Goal: Task Accomplishment & Management: Use online tool/utility

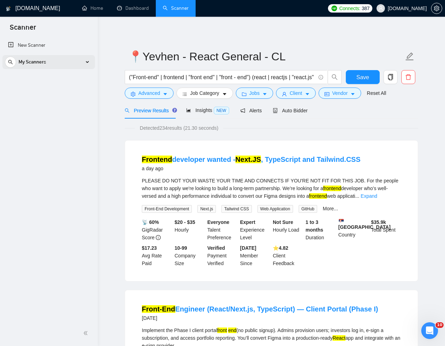
click at [78, 65] on div "My Scanners" at bounding box center [49, 62] width 88 height 14
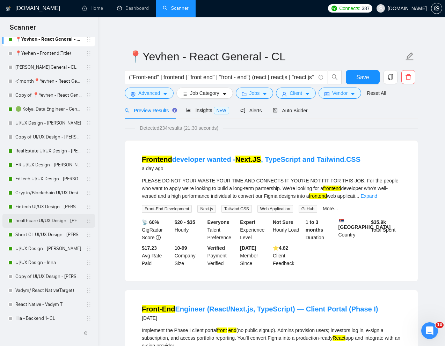
scroll to position [356, 0]
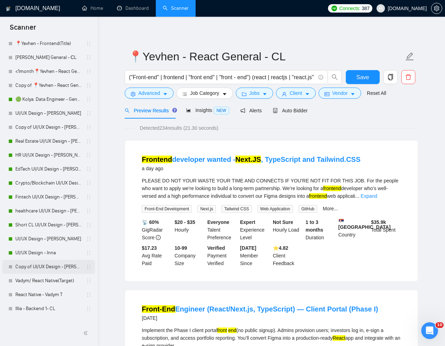
click at [33, 267] on link "Copy of UI/UX Design - [PERSON_NAME]" at bounding box center [48, 267] width 66 height 14
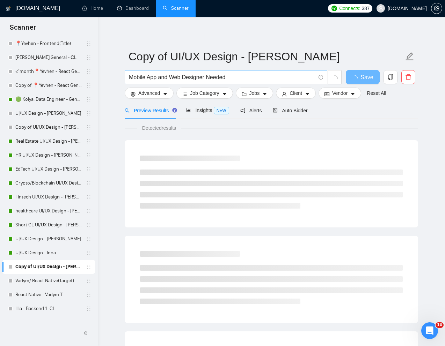
click at [218, 80] on input "Mobile App and Web Designer Needed" at bounding box center [222, 77] width 186 height 9
paste input "Expert UX/UI Designer for Software &amp; Website Development Studio"
drag, startPoint x: 234, startPoint y: 79, endPoint x: 222, endPoint y: 79, distance: 11.9
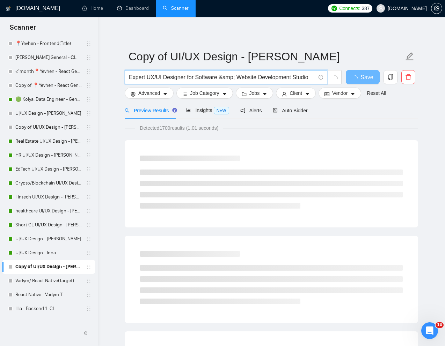
click at [222, 79] on input "Expert UX/UI Designer for Software &amp; Website Development Studio" at bounding box center [222, 77] width 186 height 9
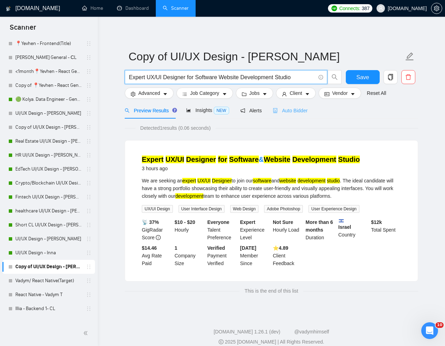
type input "Expert UX/UI Designer for Software Website Development Studio"
click at [294, 112] on span "Auto Bidder" at bounding box center [290, 111] width 35 height 6
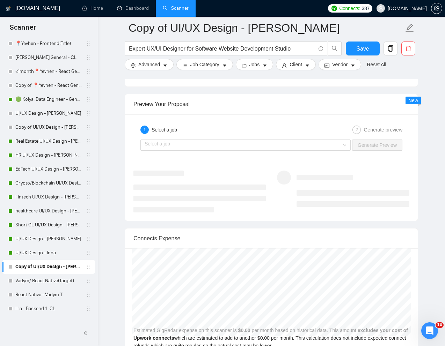
scroll to position [1332, 0]
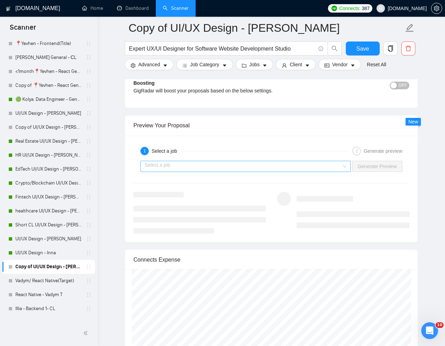
click at [333, 166] on input "search" at bounding box center [243, 166] width 197 height 10
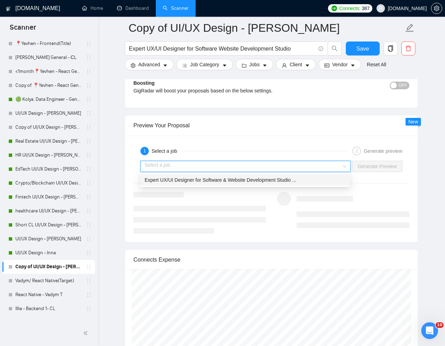
click at [294, 180] on span "Expert UX/UI Designer for Software & Website Development Studio ..." at bounding box center [220, 180] width 151 height 6
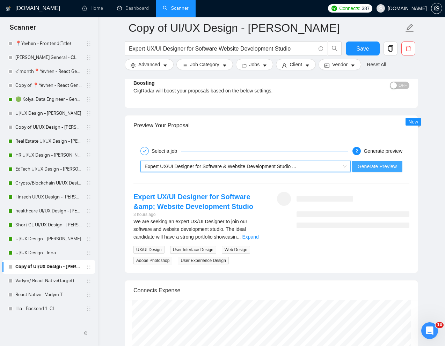
click at [354, 165] on button "Generate Preview" at bounding box center [377, 166] width 50 height 11
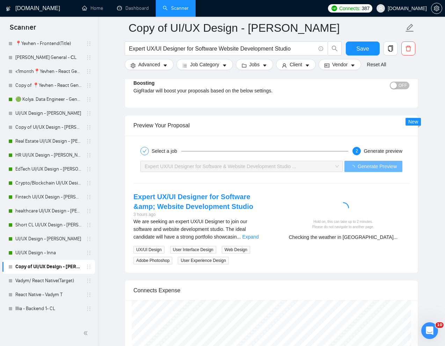
click at [398, 238] on div "Checking the weather in Israel..." at bounding box center [343, 238] width 127 height 8
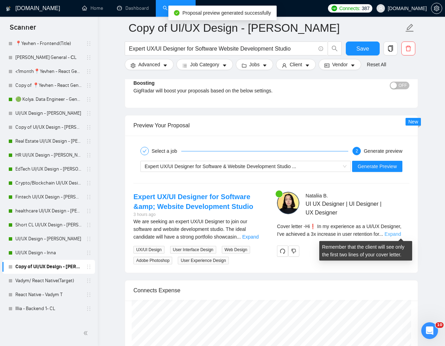
click at [400, 236] on link "Expand" at bounding box center [392, 234] width 16 height 6
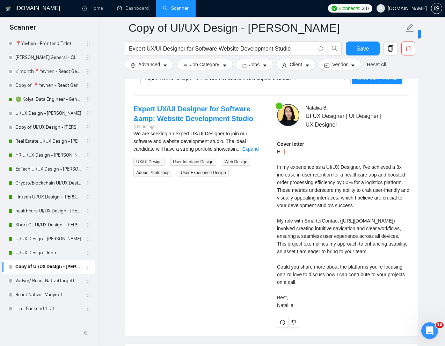
scroll to position [1426, 0]
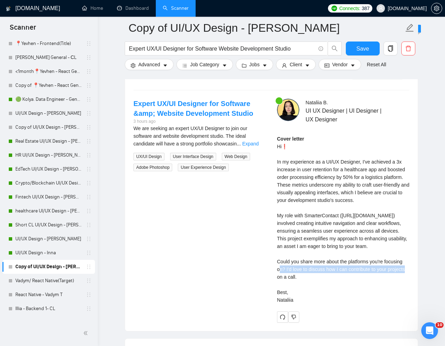
drag, startPoint x: 277, startPoint y: 278, endPoint x: 284, endPoint y: 283, distance: 8.6
click at [284, 283] on div "Cover letter Hi❗ In my experience as a UI/UX Designer, I've achieved a 3x incre…" at bounding box center [343, 219] width 132 height 169
copy div "Could you share more about the platforms you're focusing on?"
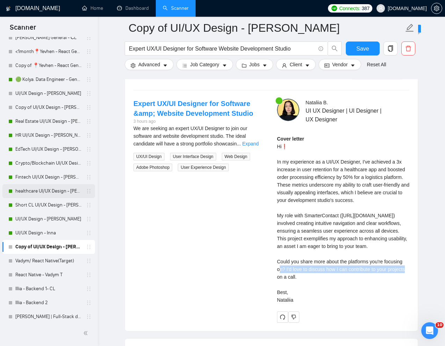
scroll to position [360, 0]
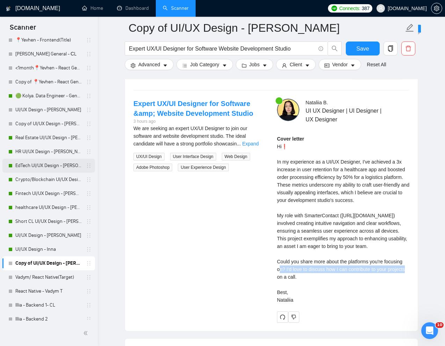
click at [34, 165] on link "EdTech UI/UX Design - [PERSON_NAME]" at bounding box center [48, 166] width 66 height 14
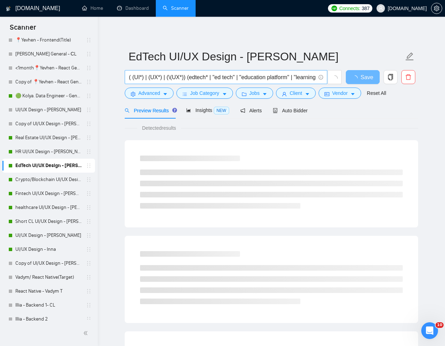
click at [251, 77] on input "( (UI*) | (UX*) | (\(UX*)) (edtech* | "ed tech" | "education platform" | "learn…" at bounding box center [222, 77] width 186 height 9
paste input "UI/UX Redesign for Intuto LMS - A Modern, User-Centric Interface"
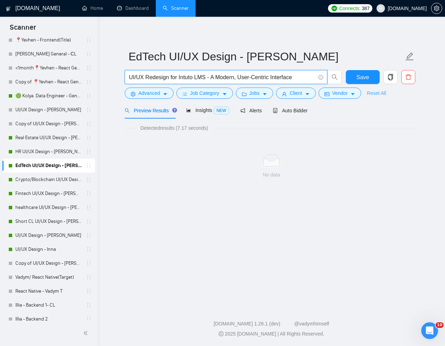
type input "UI/UX Redesign for Intuto LMS - A Modern, User-Centric Interface"
click at [377, 93] on link "Reset All" at bounding box center [376, 93] width 19 height 8
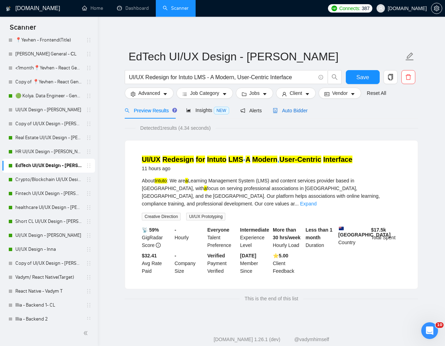
click at [295, 111] on span "Auto Bidder" at bounding box center [290, 111] width 35 height 6
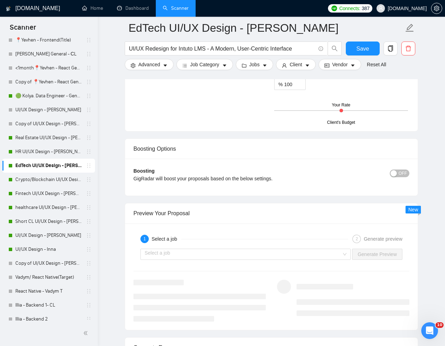
scroll to position [1270, 0]
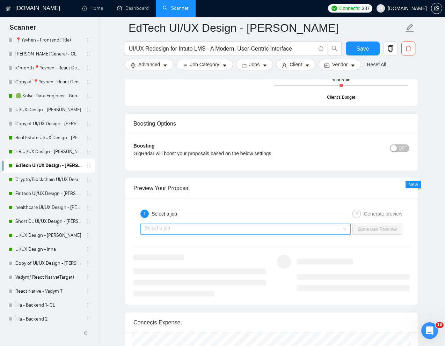
click at [340, 231] on input "search" at bounding box center [243, 229] width 197 height 10
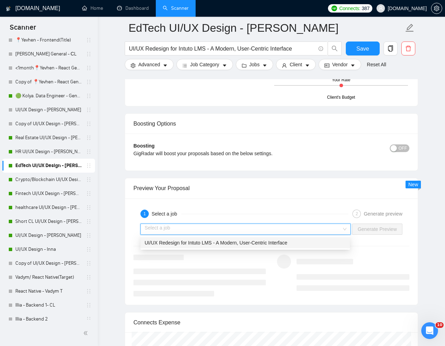
click at [287, 243] on span "UI/UX Redesign for Intuto LMS - A Modern, User-Centric Interface" at bounding box center [216, 243] width 143 height 6
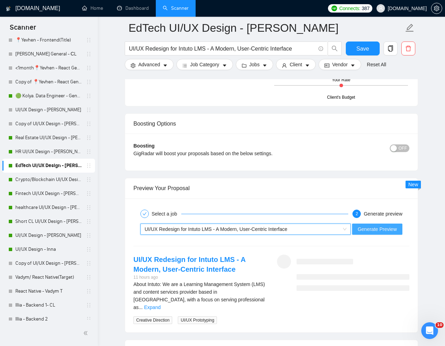
click at [361, 229] on span "Generate Preview" at bounding box center [376, 229] width 39 height 8
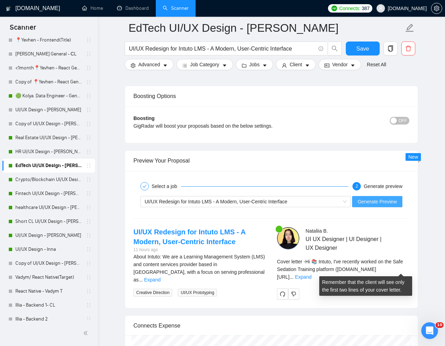
scroll to position [1316, 0]
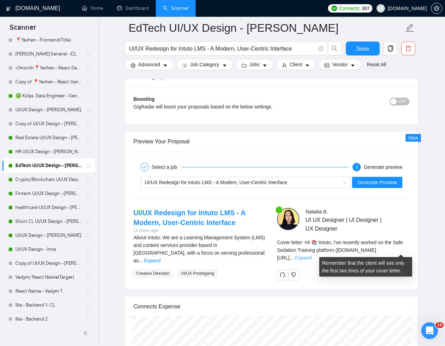
click at [311, 255] on link "Expand" at bounding box center [303, 258] width 16 height 6
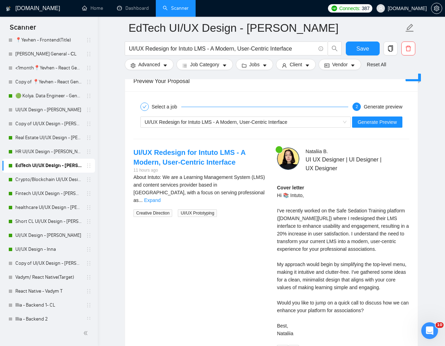
scroll to position [1383, 0]
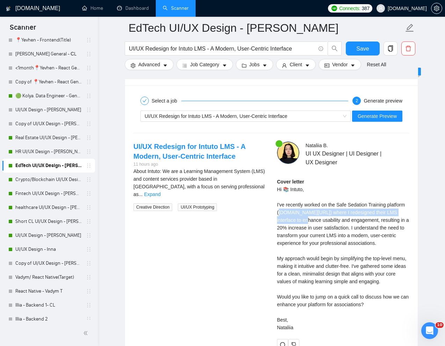
drag, startPoint x: 341, startPoint y: 228, endPoint x: 278, endPoint y: 221, distance: 63.3
click at [278, 221] on div "Cover letter Hi 📚 Intuto, I've recently worked on the Safe Sedation Training pl…" at bounding box center [343, 255] width 132 height 154
copy div "pwork.com/freelancers/~01e2c1bf762ef9d684?p=1780277543001513984)"
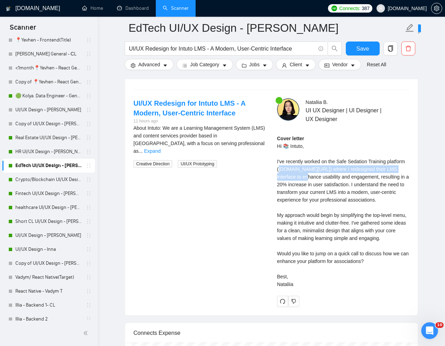
scroll to position [1427, 0]
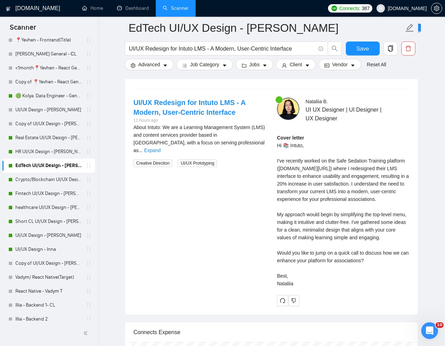
click at [303, 266] on div "Cover letter Hi 📚 Intuto, I've recently worked on the Safe Sedation Training pl…" at bounding box center [343, 211] width 132 height 154
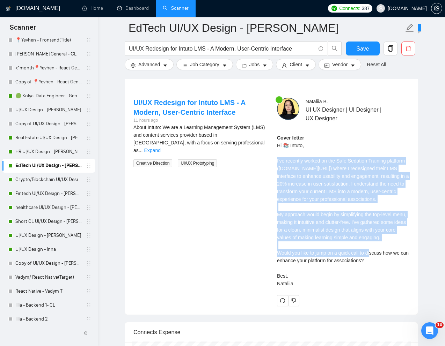
drag, startPoint x: 277, startPoint y: 162, endPoint x: 413, endPoint y: 262, distance: 169.0
click at [413, 262] on div "Nataliia B . UI UX Designer | UI Designer | UX Designer Cover letter Hi 📚 Intut…" at bounding box center [342, 202] width 143 height 209
copy div "'ve recently worked on the Safe Sedation Training platform (upwork.com/freelanc…"
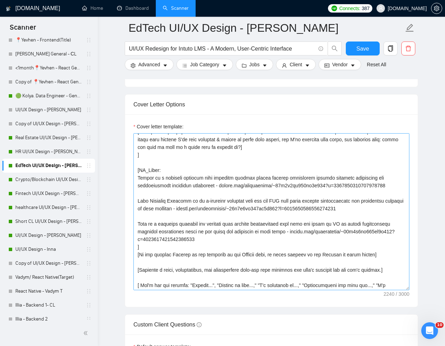
scroll to position [89, 0]
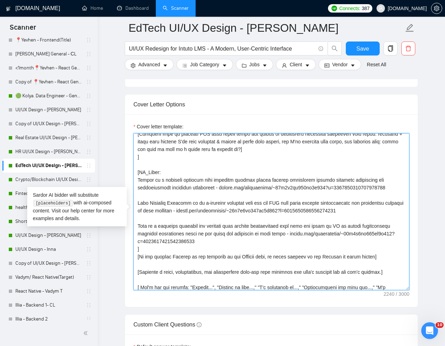
drag, startPoint x: 138, startPoint y: 181, endPoint x: 222, endPoint y: 187, distance: 84.4
click at [222, 187] on textarea "Cover letter template:" at bounding box center [271, 211] width 276 height 157
click at [191, 232] on textarea "Cover letter template:" at bounding box center [271, 211] width 276 height 157
drag, startPoint x: 137, startPoint y: 227, endPoint x: 318, endPoint y: 238, distance: 181.2
click at [318, 238] on textarea "Cover letter template:" at bounding box center [271, 211] width 276 height 157
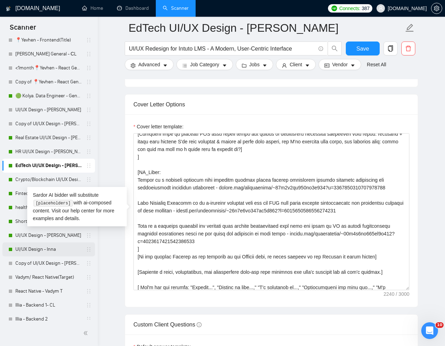
click at [49, 248] on link "UI/UX Design - Inna" at bounding box center [48, 250] width 66 height 14
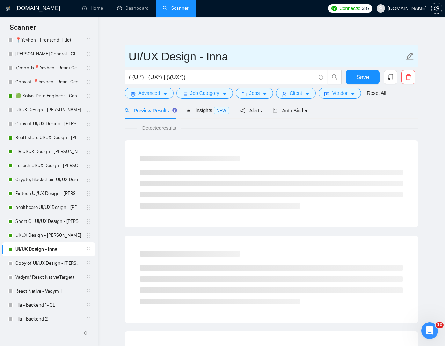
click at [252, 49] on input "UI/UX Design - Inna" at bounding box center [265, 56] width 275 height 17
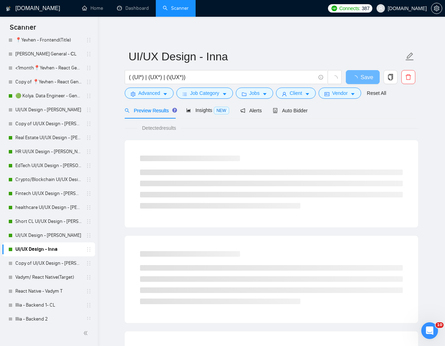
click at [291, 29] on div "UI/UX Design - Inna ( (UI*) | (UX*) | (\(UX*)) Save Advanced Job Category Jobs …" at bounding box center [271, 319] width 293 height 582
click at [239, 80] on input "( (UI*) | (UX*) | (\(UX*))" at bounding box center [222, 77] width 186 height 9
paste input "UX Designer Needed for Customer Dashboard Refresh"
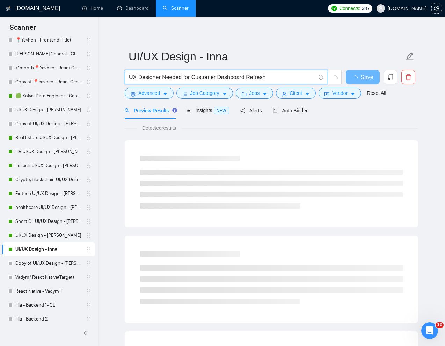
type input "UX Designer Needed for Customer Dashboard Refresh"
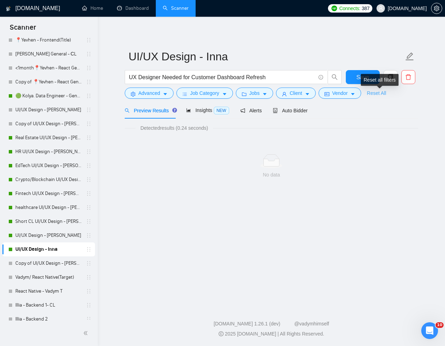
click at [383, 92] on link "Reset All" at bounding box center [376, 93] width 19 height 8
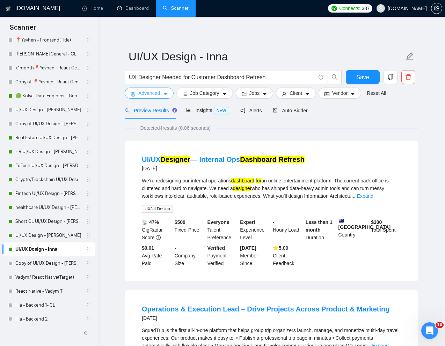
click at [139, 93] on span "Advanced" at bounding box center [149, 93] width 22 height 8
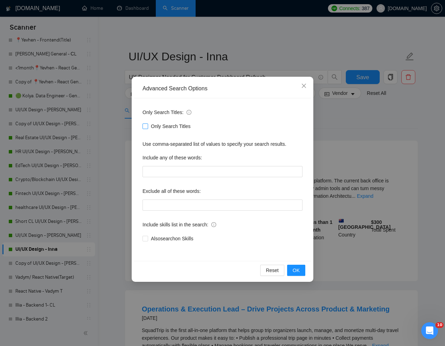
click at [144, 125] on input "Only Search Titles" at bounding box center [144, 126] width 5 height 5
checkbox input "true"
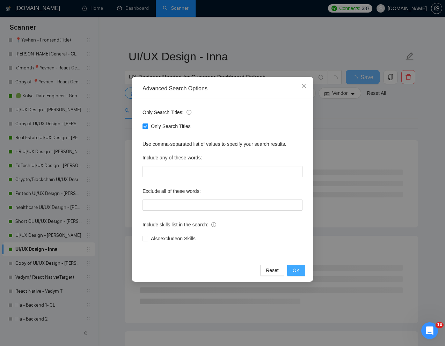
click at [301, 271] on button "OK" at bounding box center [296, 270] width 18 height 11
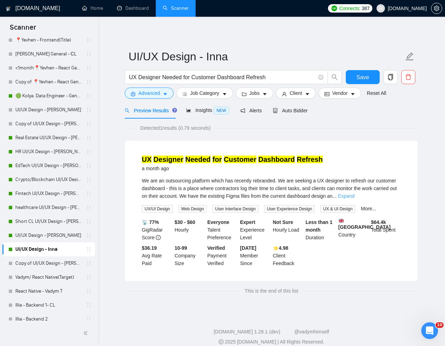
click at [354, 198] on link "Expand" at bounding box center [346, 196] width 16 height 6
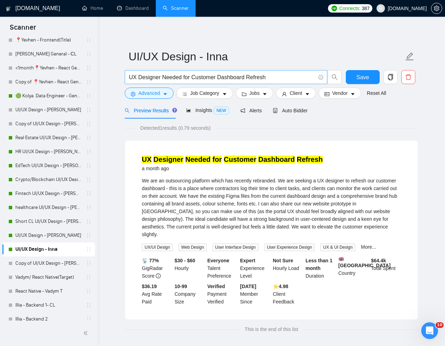
click at [129, 77] on input "UX Designer Needed for Customer Dashboard Refresh" at bounding box center [222, 77] width 186 height 9
click at [282, 75] on input ""UX Designer Needed for Customer Dashboard Refresh" at bounding box center [222, 77] width 186 height 9
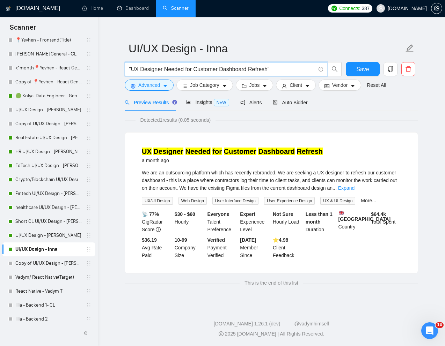
scroll to position [13, 0]
type input ""UX Designer Needed for Customer Dashboard Refresh""
click at [354, 185] on link "Expand" at bounding box center [346, 188] width 16 height 6
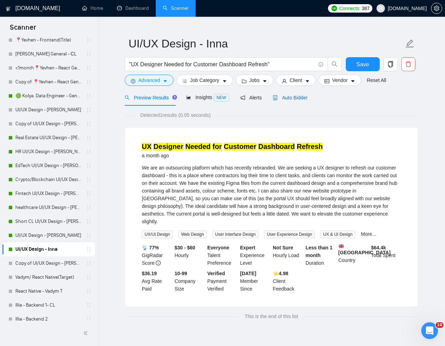
click at [297, 94] on div "Auto Bidder" at bounding box center [290, 98] width 35 height 8
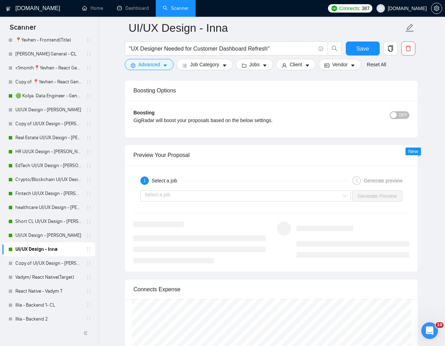
scroll to position [1287, 0]
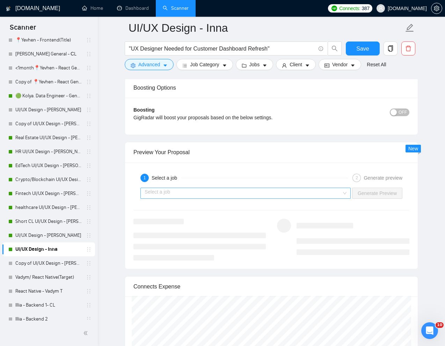
click at [299, 195] on input "search" at bounding box center [243, 193] width 197 height 10
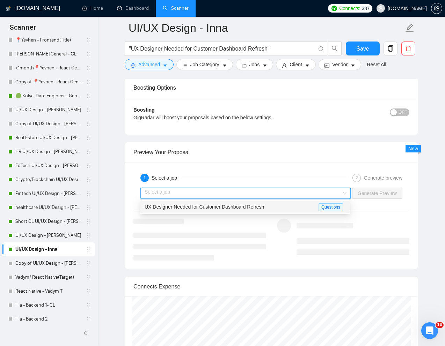
click at [276, 207] on div "UX Designer Needed for Customer Dashboard Refresh" at bounding box center [232, 207] width 174 height 8
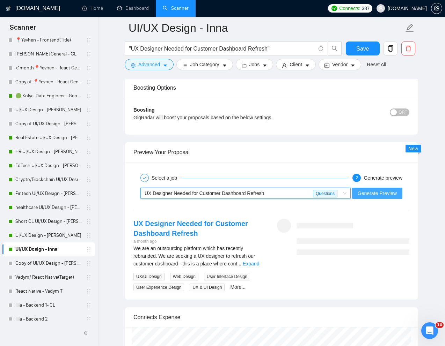
click at [372, 192] on span "Generate Preview" at bounding box center [376, 194] width 39 height 8
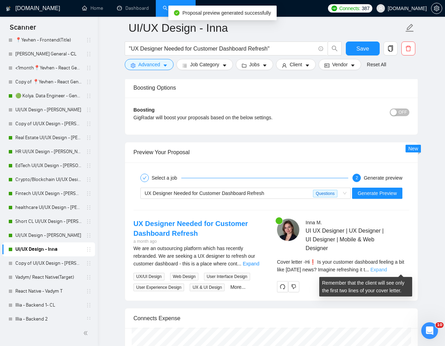
click at [387, 268] on link "Expand" at bounding box center [378, 270] width 16 height 6
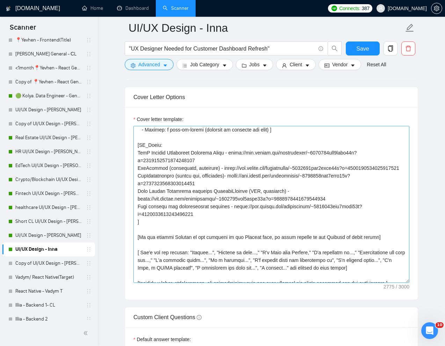
scroll to position [123, 0]
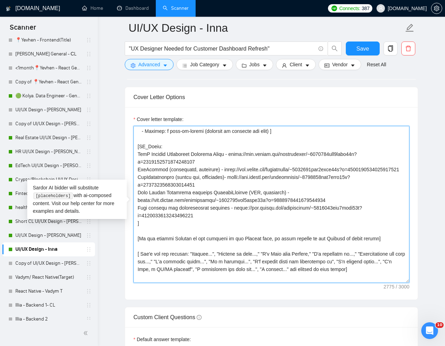
drag, startPoint x: 137, startPoint y: 171, endPoint x: 213, endPoint y: 190, distance: 78.0
click at [213, 190] on textarea "Cover letter template:" at bounding box center [271, 204] width 276 height 157
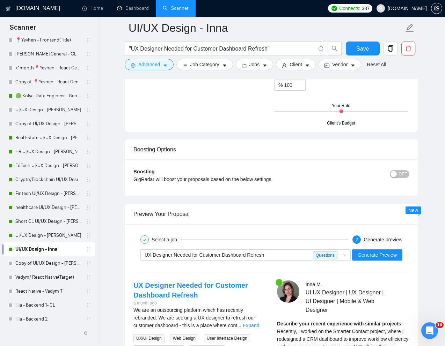
scroll to position [1267, 0]
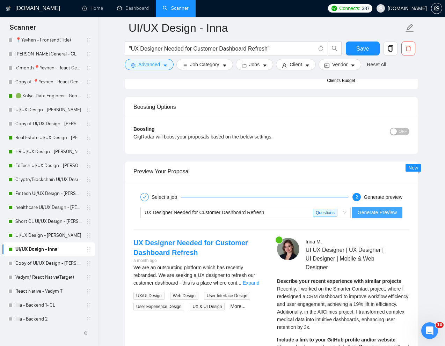
type textarea "[Write a personal greeting using the "Hi❗" and client's name or company name (i…"
click at [386, 215] on span "Generate Preview" at bounding box center [376, 213] width 39 height 8
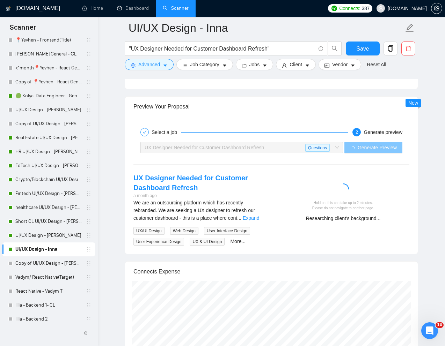
scroll to position [1334, 0]
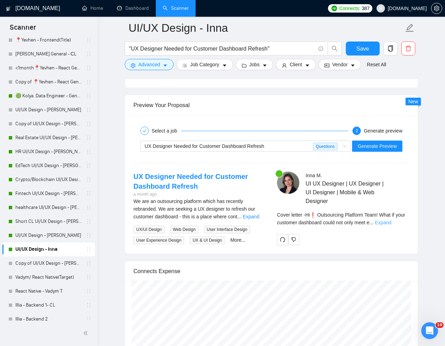
click at [391, 224] on link "Expand" at bounding box center [383, 223] width 16 height 6
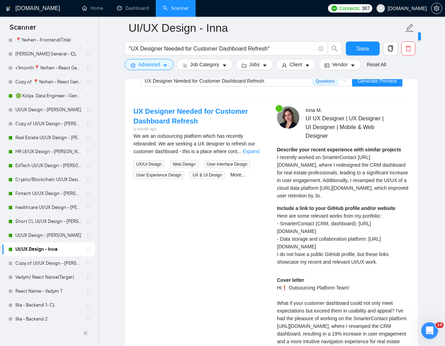
scroll to position [1400, 0]
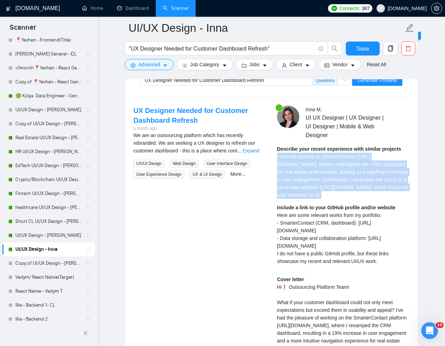
drag, startPoint x: 276, startPoint y: 157, endPoint x: 323, endPoint y: 225, distance: 82.7
click at [323, 225] on div "Describe your recent experience with similar projects I recently worked on Smar…" at bounding box center [343, 207] width 132 height 125
copy span "I recently worked on SmarterContact https://www.upwork.com/freelancers/~0180812…"
drag, startPoint x: 275, startPoint y: 236, endPoint x: 381, endPoint y: 299, distance: 123.2
click at [381, 299] on div "Inna M . UI UX Designer | UX Designer | UI Designer | Mobile & Web Designer Des…" at bounding box center [342, 288] width 143 height 365
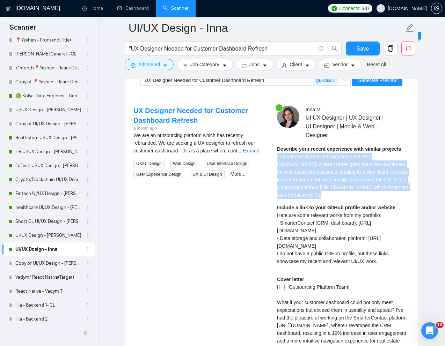
copy span "Here are some relevant works from my portfolio: - SmarterContact (CRM, dashboar…"
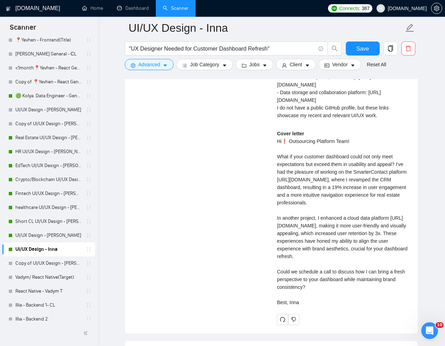
scroll to position [1548, 0]
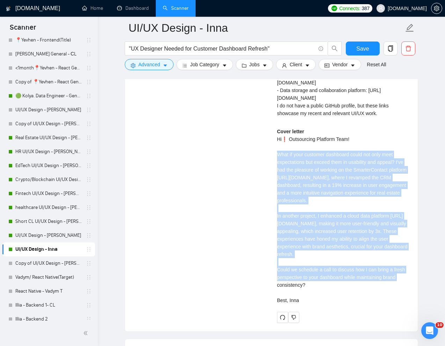
drag, startPoint x: 276, startPoint y: 191, endPoint x: 349, endPoint y: 318, distance: 145.7
click at [349, 318] on div "Inna M . UI UX Designer | UX Designer | UI Designer | Mobile & Web Designer Des…" at bounding box center [342, 140] width 143 height 365
copy div "What if your customer dashboard could not only meet expectations but exceed the…"
